Goal: Find specific page/section: Find specific page/section

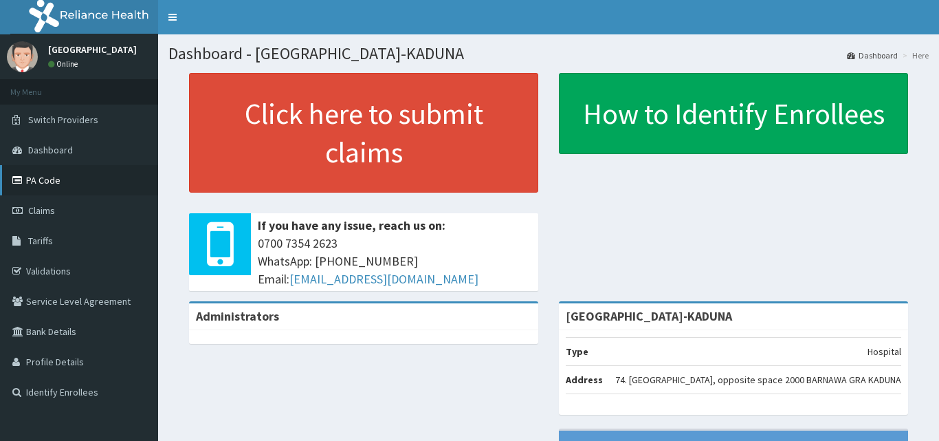
click at [56, 178] on link "PA Code" at bounding box center [79, 180] width 158 height 30
click at [32, 181] on link "PA Code" at bounding box center [79, 180] width 158 height 30
